Goal: Information Seeking & Learning: Learn about a topic

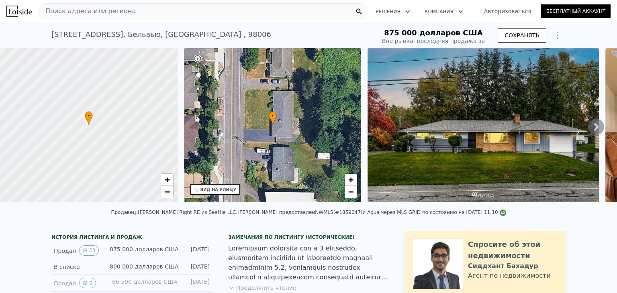
click at [278, 131] on div "• + −" at bounding box center [273, 125] width 178 height 154
click at [272, 116] on font "•" at bounding box center [273, 116] width 2 height 6
click at [210, 188] on font "ВИД НА УЛИЦУ" at bounding box center [218, 190] width 36 height 4
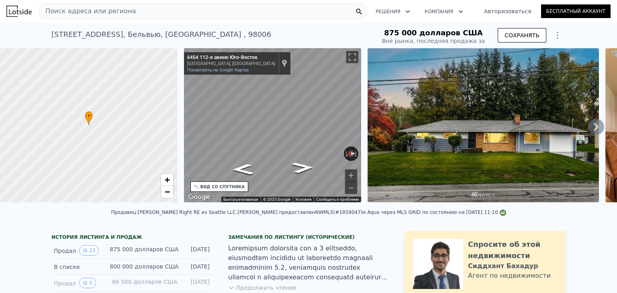
click at [222, 186] on font "ВИД СО СПУТНИКА" at bounding box center [222, 187] width 45 height 4
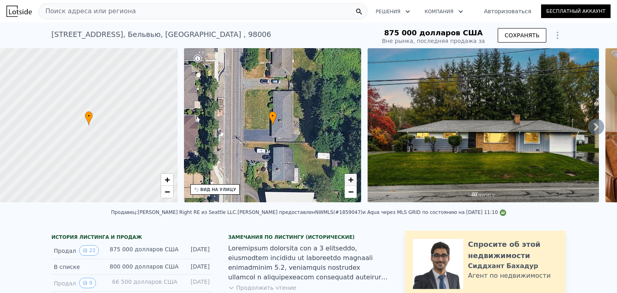
click at [348, 180] on font "+" at bounding box center [350, 180] width 5 height 10
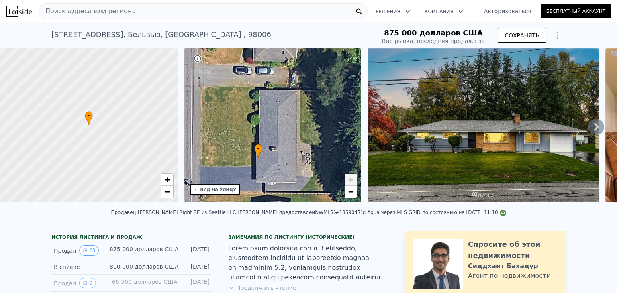
drag, startPoint x: 318, startPoint y: 138, endPoint x: 333, endPoint y: 170, distance: 35.0
click at [304, 170] on div "• + −" at bounding box center [273, 125] width 178 height 154
click at [355, 194] on link "−" at bounding box center [351, 192] width 12 height 12
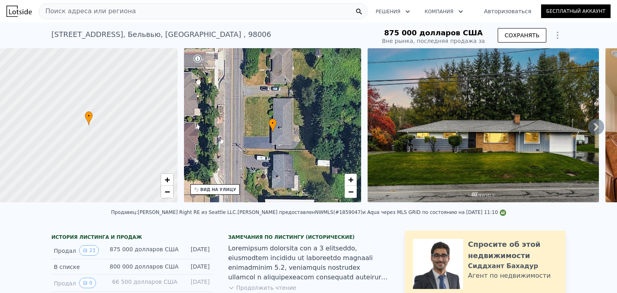
drag, startPoint x: 296, startPoint y: 166, endPoint x: 304, endPoint y: 157, distance: 11.4
click at [304, 157] on div "• + −" at bounding box center [273, 125] width 178 height 154
click at [198, 59] on icon at bounding box center [198, 59] width 8 height 8
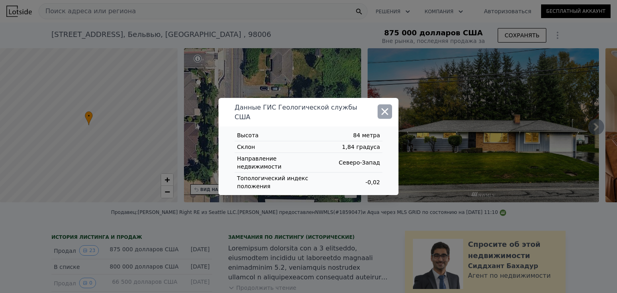
click at [388, 111] on icon "button" at bounding box center [384, 111] width 11 height 11
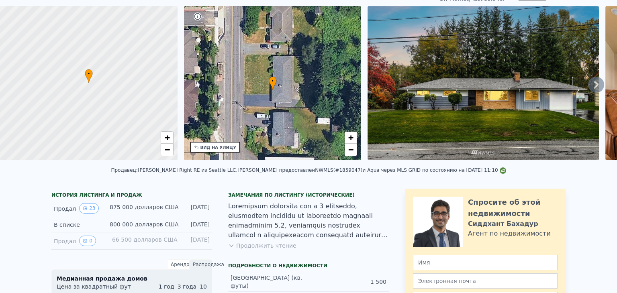
scroll to position [27, 0]
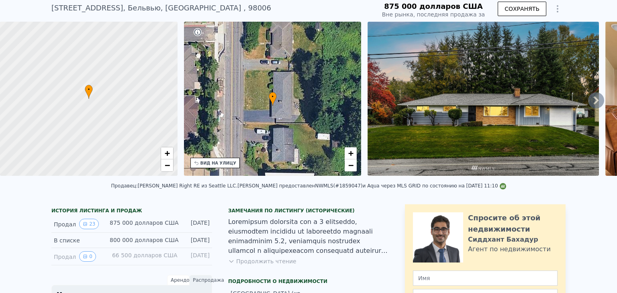
click at [265, 265] on font "Продолжить чтение" at bounding box center [266, 261] width 60 height 6
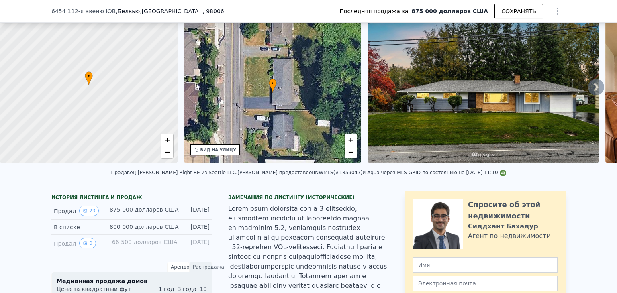
scroll to position [0, 0]
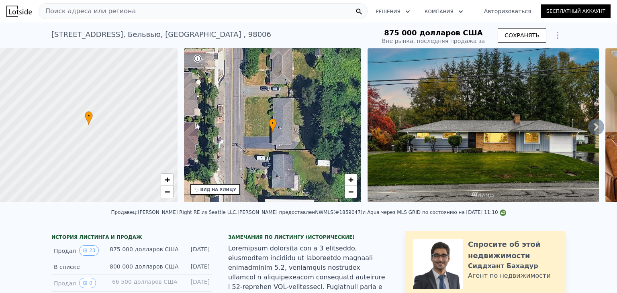
click at [594, 131] on icon at bounding box center [596, 127] width 5 height 8
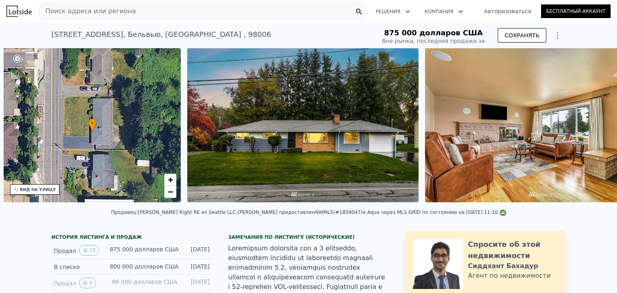
scroll to position [0, 187]
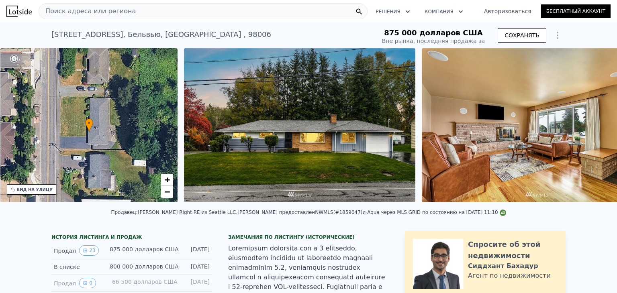
click at [589, 131] on div "• + − • + − ВИД НА УЛИЦУ ← Переместить влево → Переместить вправо ↑ Переместить…" at bounding box center [308, 126] width 617 height 157
click at [594, 131] on icon at bounding box center [596, 127] width 5 height 8
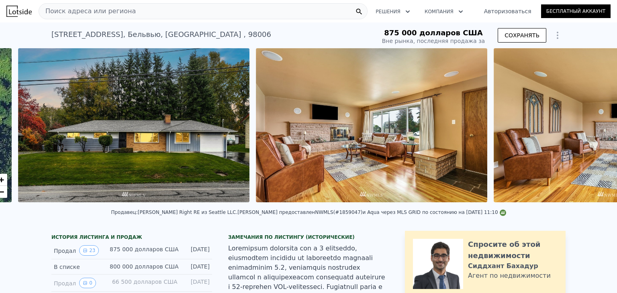
scroll to position [0, 368]
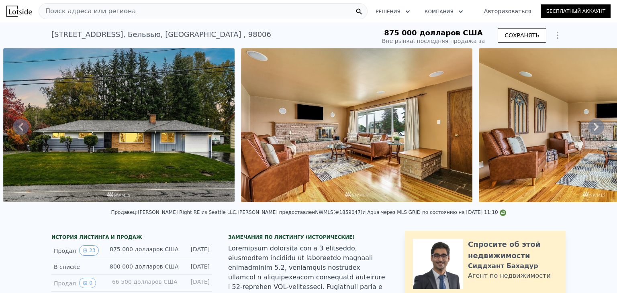
click at [594, 131] on icon at bounding box center [596, 127] width 5 height 8
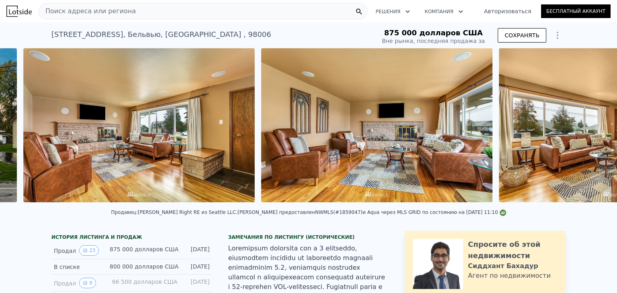
scroll to position [0, 605]
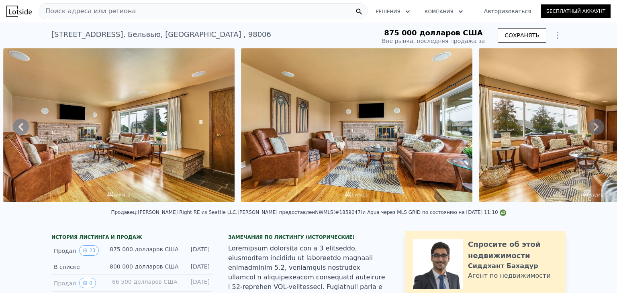
click at [594, 131] on icon at bounding box center [596, 127] width 5 height 8
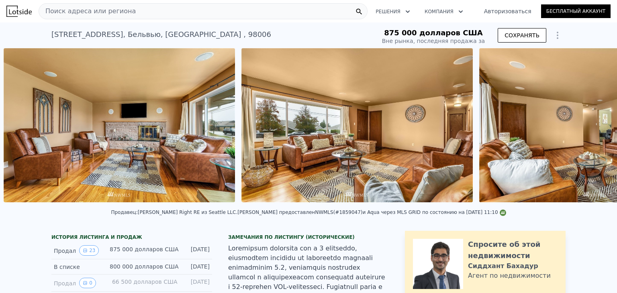
scroll to position [0, 843]
click at [594, 131] on icon at bounding box center [596, 127] width 5 height 8
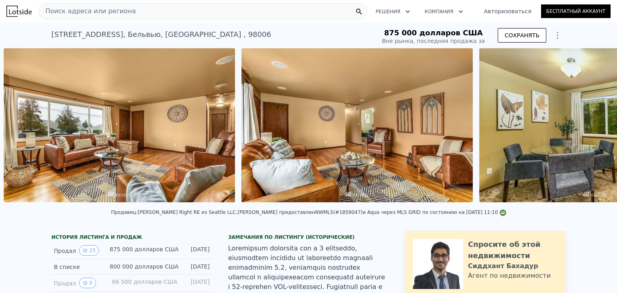
scroll to position [0, 1081]
click at [594, 129] on icon at bounding box center [596, 127] width 5 height 8
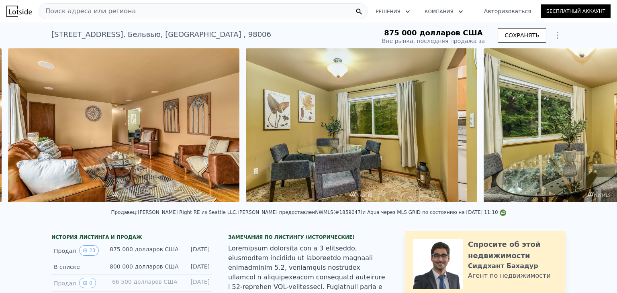
scroll to position [0, 1319]
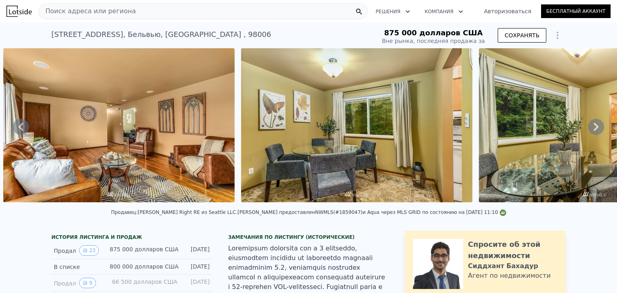
click at [594, 129] on icon at bounding box center [596, 127] width 5 height 8
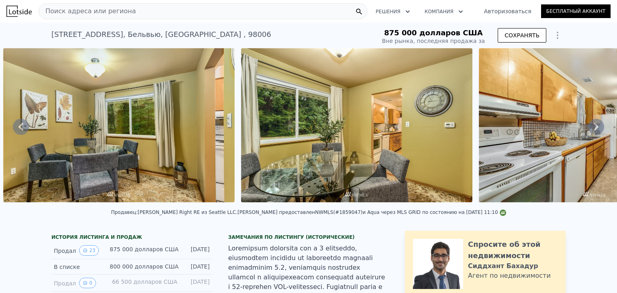
click at [594, 129] on icon at bounding box center [596, 127] width 5 height 8
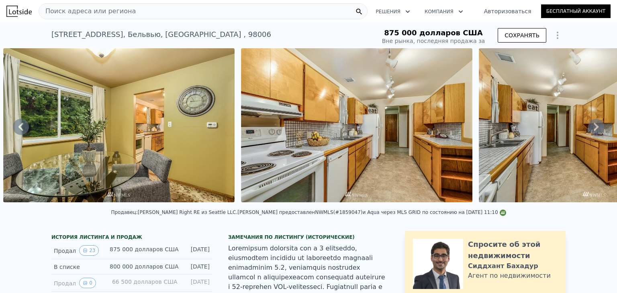
click at [594, 129] on icon at bounding box center [596, 127] width 5 height 8
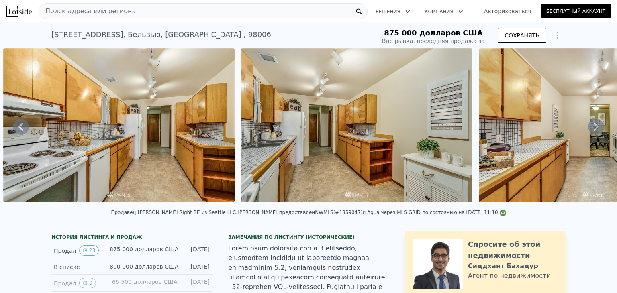
click at [594, 129] on icon at bounding box center [596, 127] width 5 height 8
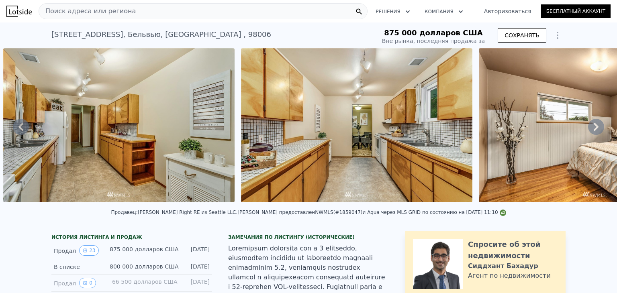
click at [594, 129] on icon at bounding box center [596, 127] width 5 height 8
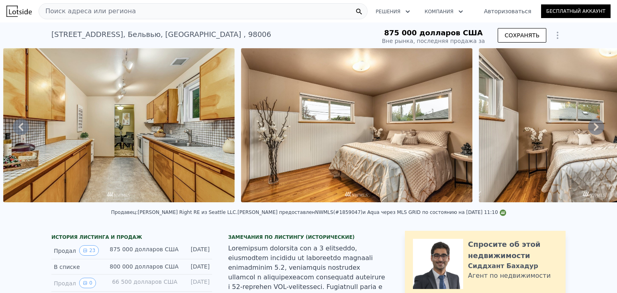
click at [594, 129] on icon at bounding box center [596, 127] width 5 height 8
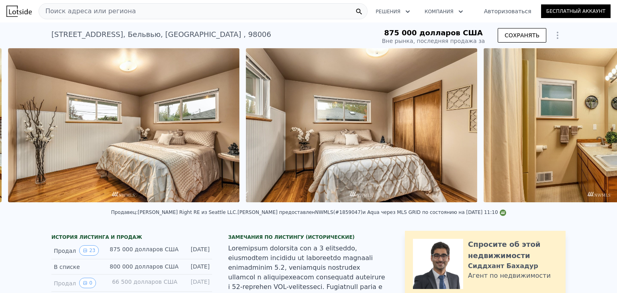
scroll to position [0, 2746]
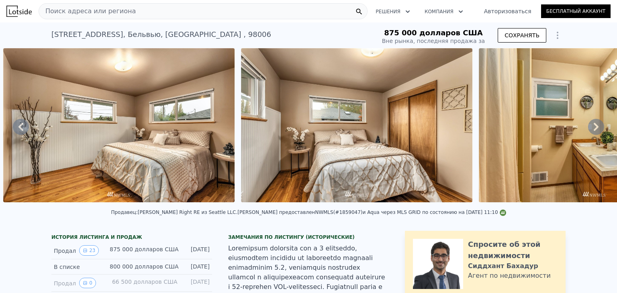
click at [594, 129] on icon at bounding box center [596, 127] width 5 height 8
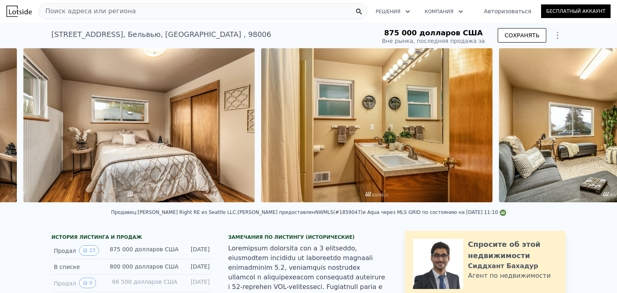
scroll to position [0, 2983]
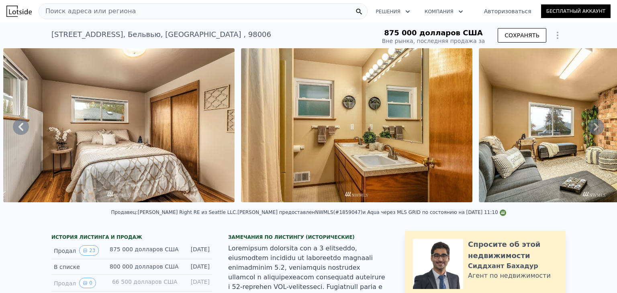
click at [594, 129] on icon at bounding box center [596, 127] width 5 height 8
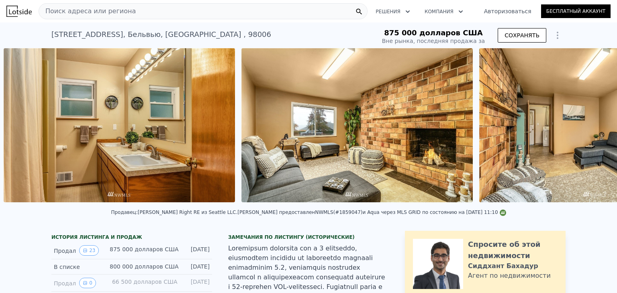
scroll to position [0, 3221]
click at [594, 128] on icon at bounding box center [596, 127] width 5 height 8
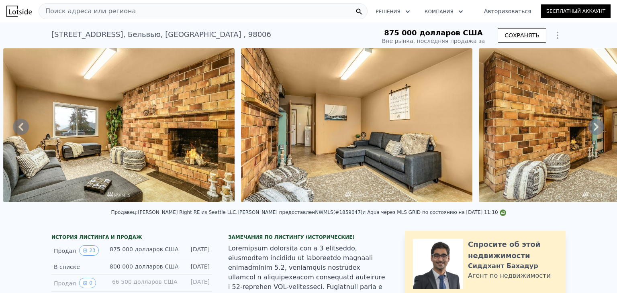
click at [594, 128] on icon at bounding box center [596, 127] width 5 height 8
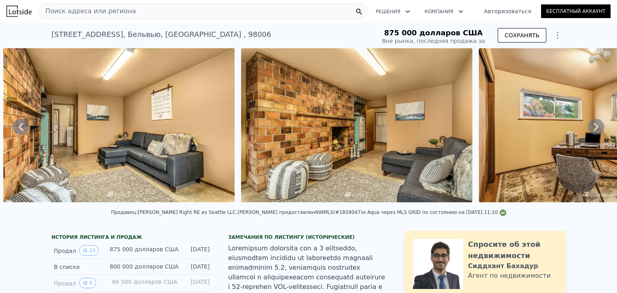
click at [594, 128] on icon at bounding box center [596, 127] width 5 height 8
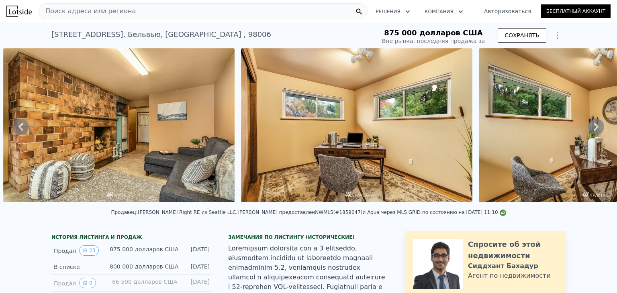
click at [594, 128] on icon at bounding box center [596, 127] width 5 height 8
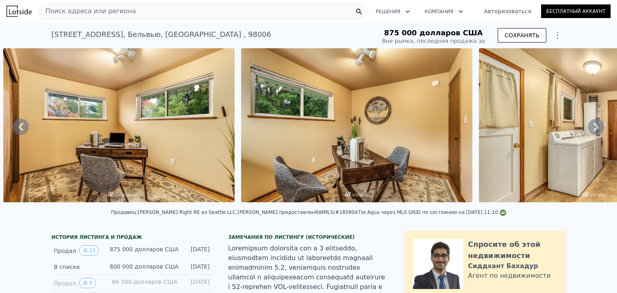
click at [594, 128] on icon at bounding box center [596, 127] width 5 height 8
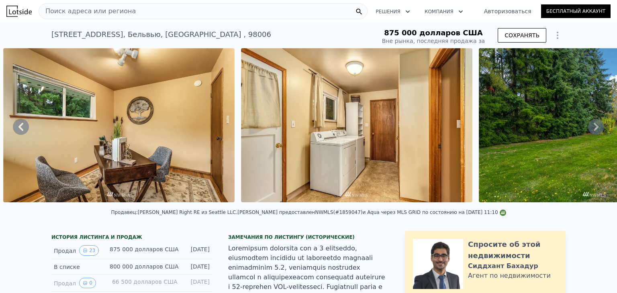
click at [594, 128] on icon at bounding box center [596, 127] width 5 height 8
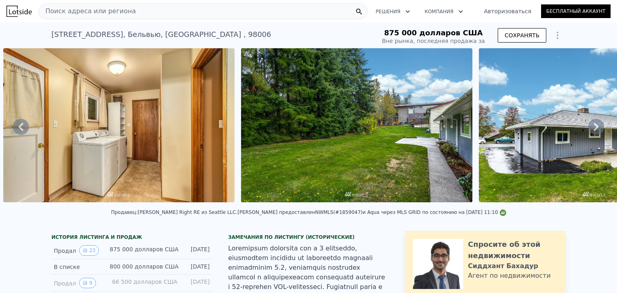
click at [594, 128] on icon at bounding box center [596, 127] width 5 height 8
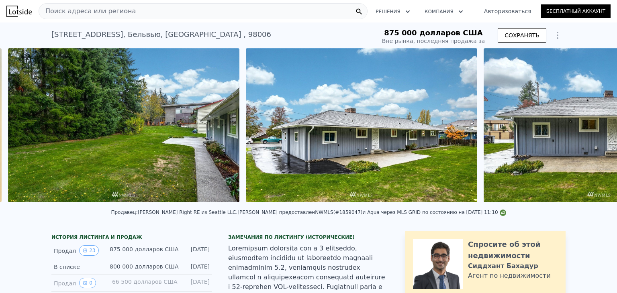
scroll to position [0, 4886]
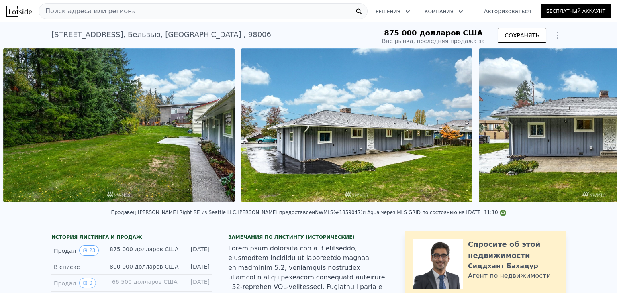
click at [590, 128] on div "• + − • + − ВИД НА УЛИЦУ ← Переместить влево → Переместить вправо ↑ Переместить…" at bounding box center [308, 126] width 617 height 157
click at [594, 128] on icon at bounding box center [596, 127] width 5 height 8
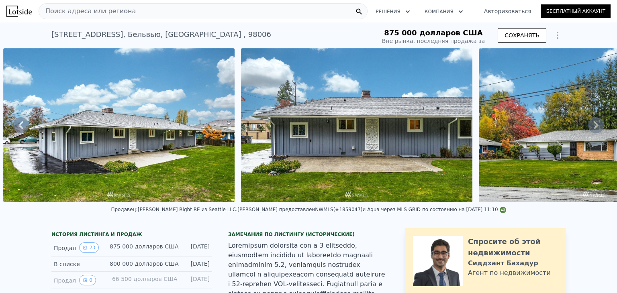
click at [590, 128] on icon at bounding box center [596, 125] width 16 height 16
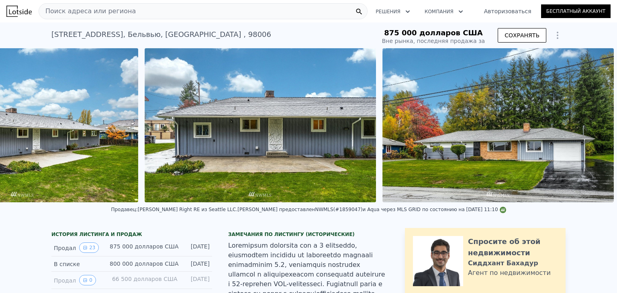
scroll to position [0, 5226]
click at [590, 128] on img at bounding box center [497, 125] width 231 height 154
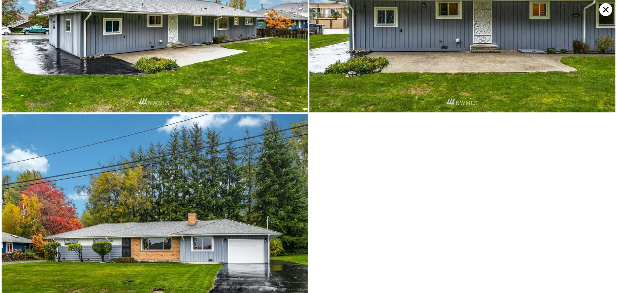
scroll to position [2149, 0]
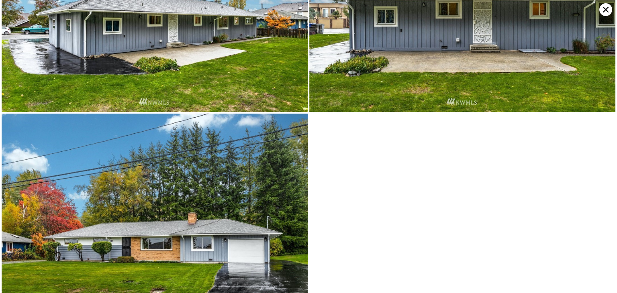
click at [609, 8] on icon at bounding box center [605, 9] width 13 height 13
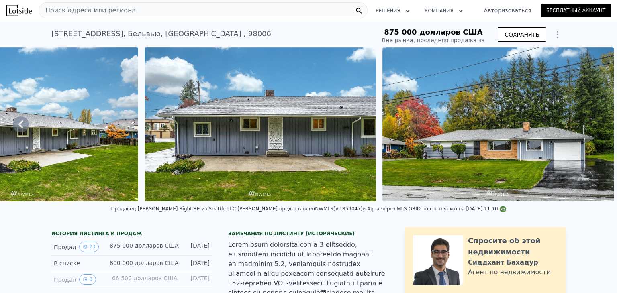
scroll to position [0, 0]
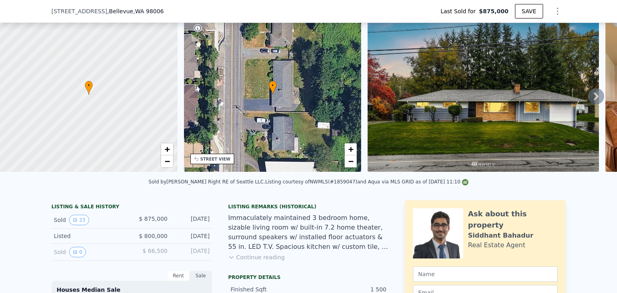
scroll to position [107, 0]
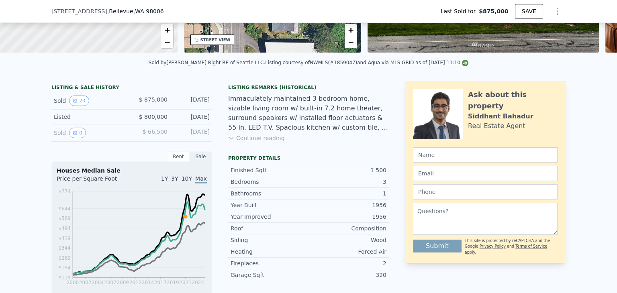
type input "$ 1,298,000"
type input "$ 259,669"
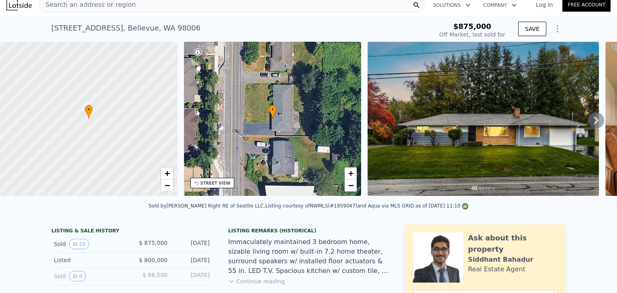
scroll to position [3, 0]
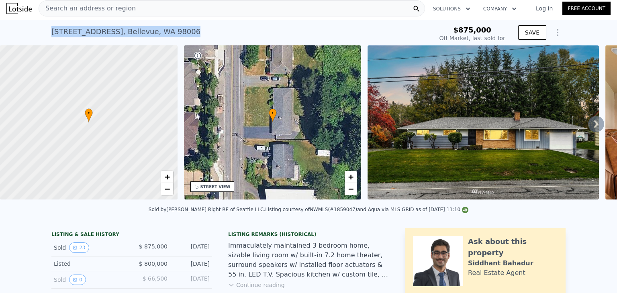
drag, startPoint x: 50, startPoint y: 32, endPoint x: 176, endPoint y: 42, distance: 126.1
click at [176, 42] on div "6454 112th Ave SE , Bellevue , WA 98006 Sold Nov 2021 for $875k" at bounding box center [240, 34] width 378 height 22
copy div "6454 112th Ave SE , Bellevue , WA 98006"
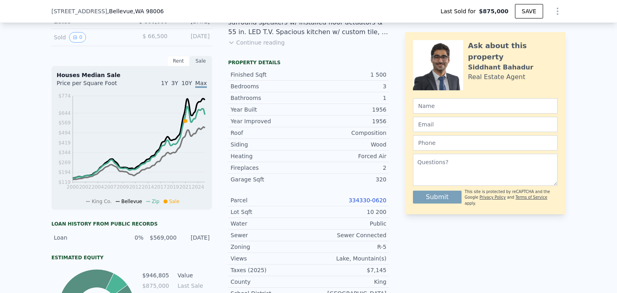
scroll to position [241, 0]
